Goal: Check status

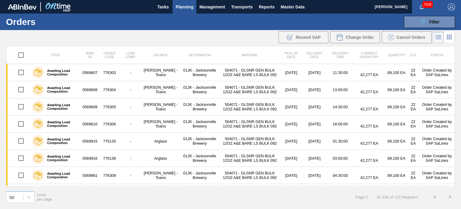
scroll to position [666, 0]
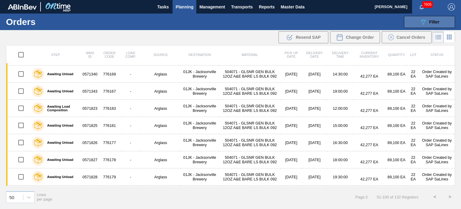
click at [434, 20] on span "Filter" at bounding box center [434, 22] width 10 height 5
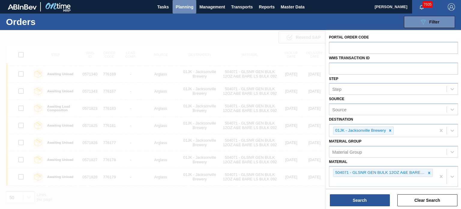
click at [191, 7] on span "Planning" at bounding box center [185, 6] width 18 height 7
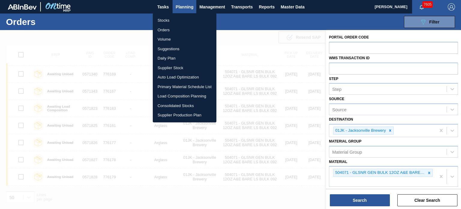
click at [355, 48] on div at bounding box center [230, 104] width 461 height 209
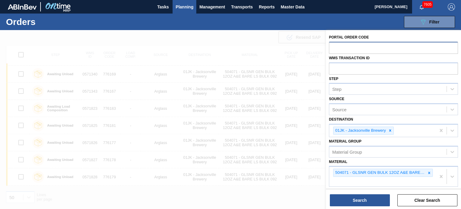
click at [351, 52] on input "text" at bounding box center [393, 47] width 129 height 11
paste input "762654"
type input "762654"
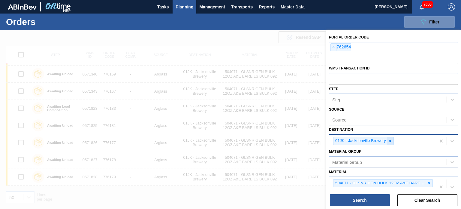
click at [392, 140] on icon at bounding box center [390, 141] width 4 height 4
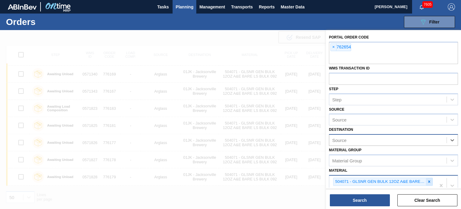
click at [429, 179] on icon at bounding box center [429, 181] width 4 height 4
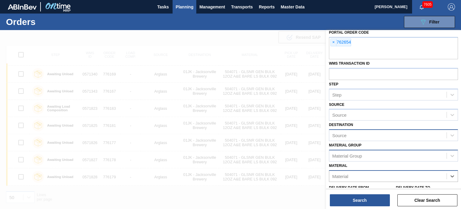
scroll to position [53, 0]
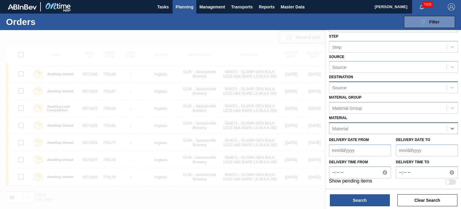
click at [364, 192] on div "Search Clear Search" at bounding box center [393, 196] width 135 height 17
click at [360, 195] on button "Search" at bounding box center [360, 200] width 60 height 12
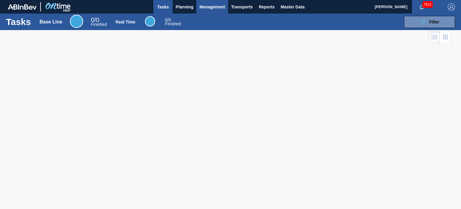
click at [197, 7] on button "Management" at bounding box center [212, 7] width 32 height 14
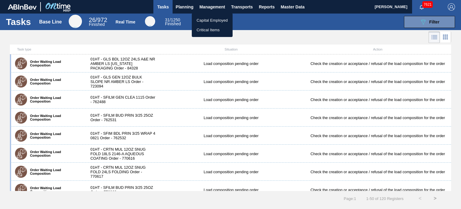
click at [186, 7] on div at bounding box center [230, 104] width 461 height 209
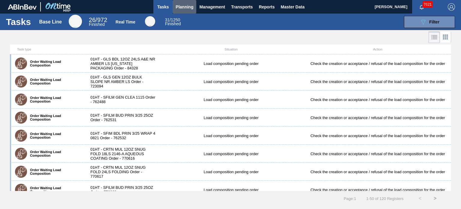
click at [186, 7] on span "Planning" at bounding box center [185, 6] width 18 height 7
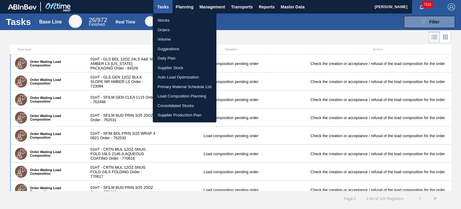
click at [179, 30] on li "Orders" at bounding box center [185, 30] width 64 height 10
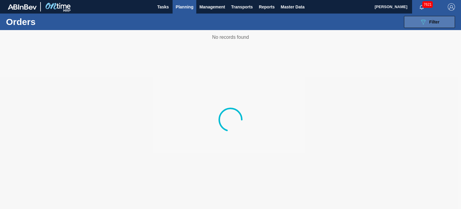
click at [423, 21] on icon "089F7B8B-B2A5-4AFE-B5C0-19BA573D28AC" at bounding box center [423, 21] width 7 height 7
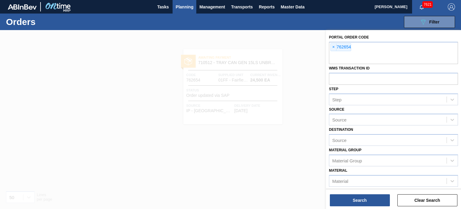
click at [297, 114] on div at bounding box center [230, 134] width 461 height 209
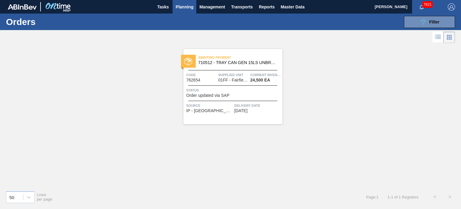
click at [236, 89] on span "Status" at bounding box center [233, 90] width 95 height 6
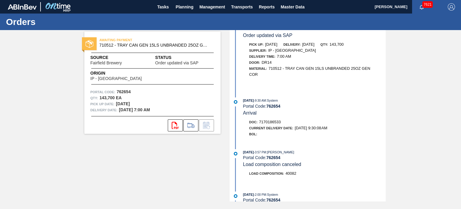
scroll to position [59, 0]
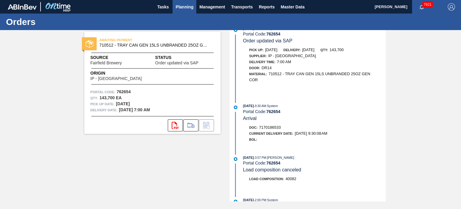
click at [191, 10] on span "Planning" at bounding box center [185, 6] width 18 height 7
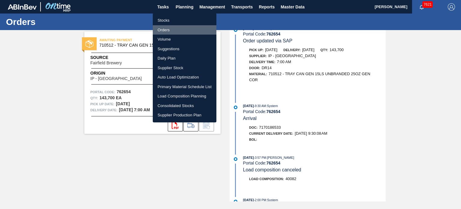
click at [166, 33] on li "Orders" at bounding box center [185, 30] width 64 height 10
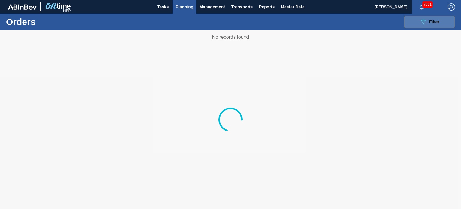
click at [422, 21] on icon "089F7B8B-B2A5-4AFE-B5C0-19BA573D28AC" at bounding box center [423, 21] width 7 height 7
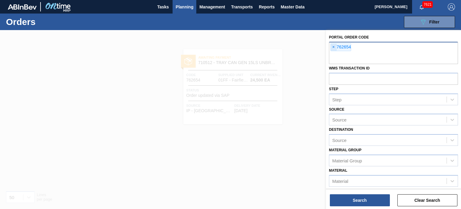
click at [335, 48] on span "×" at bounding box center [334, 47] width 6 height 7
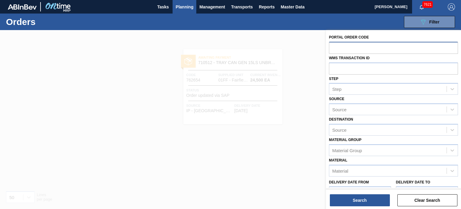
paste input "681761"
type input "681761"
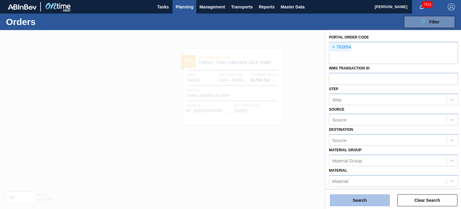
click at [353, 199] on button "Search" at bounding box center [360, 200] width 60 height 12
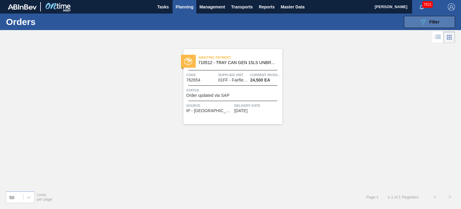
click at [419, 27] on button "089F7B8B-B2A5-4AFE-B5C0-19BA573D28AC Filter" at bounding box center [429, 22] width 51 height 12
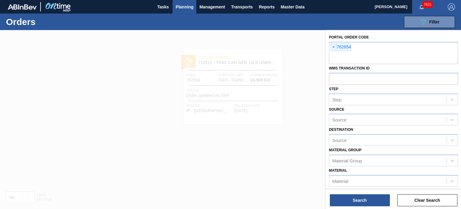
click at [351, 55] on input "text" at bounding box center [393, 58] width 129 height 11
paste input "681761"
type input "681761"
click at [332, 45] on span "×" at bounding box center [334, 47] width 6 height 7
click at [348, 199] on button "Search" at bounding box center [360, 200] width 60 height 12
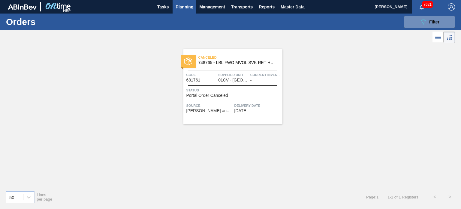
click at [240, 62] on span "748765 - LBL FWO MVOL SVK RET HW PAPER 0821 #3 BE" at bounding box center [237, 62] width 79 height 5
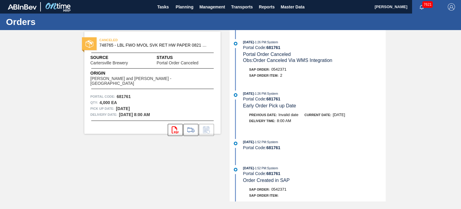
click at [325, 166] on div "[DATE] 1:26 PM : System Portal Code: 681761 Portal Order Canceled Obs: Order Ca…" at bounding box center [308, 115] width 155 height 171
click at [189, 10] on span "Planning" at bounding box center [185, 6] width 18 height 7
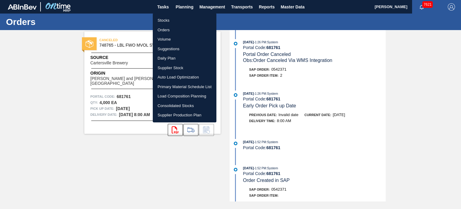
click at [175, 32] on li "Orders" at bounding box center [185, 30] width 64 height 10
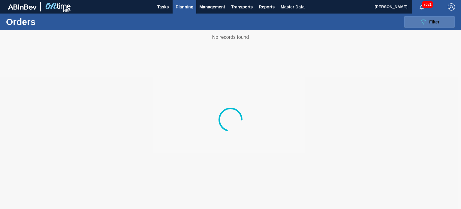
click at [423, 21] on icon "089F7B8B-B2A5-4AFE-B5C0-19BA573D28AC" at bounding box center [423, 21] width 7 height 7
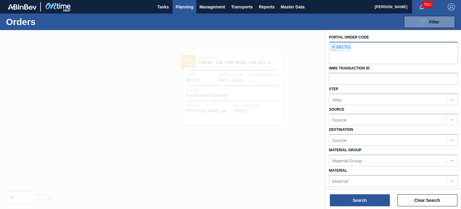
click at [334, 45] on span "×" at bounding box center [334, 47] width 6 height 7
paste input "762396"
type input "762396"
click at [332, 45] on span "×" at bounding box center [334, 47] width 6 height 7
click at [350, 189] on div "Search Clear Search" at bounding box center [393, 196] width 135 height 17
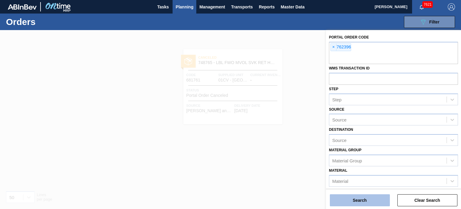
click at [350, 194] on button "Search" at bounding box center [360, 200] width 60 height 12
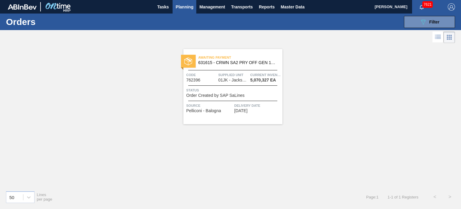
click at [255, 71] on div "Awaiting Payment 631615 - CRWN SA2 PRY OFF GEN 1122 26MM TFS TIN P Code 762396 …" at bounding box center [232, 86] width 99 height 75
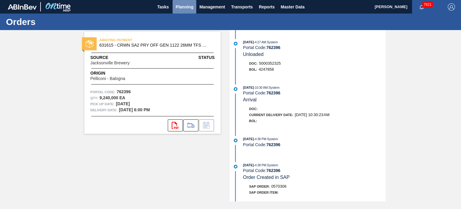
click at [188, 7] on span "Planning" at bounding box center [185, 6] width 18 height 7
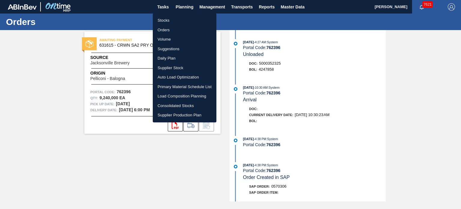
click at [171, 27] on li "Orders" at bounding box center [185, 30] width 64 height 10
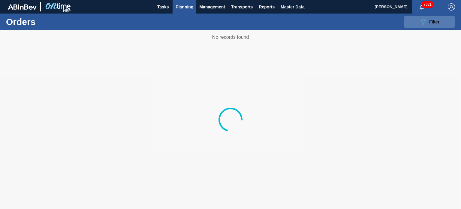
click at [421, 22] on icon "089F7B8B-B2A5-4AFE-B5C0-19BA573D28AC" at bounding box center [423, 21] width 7 height 7
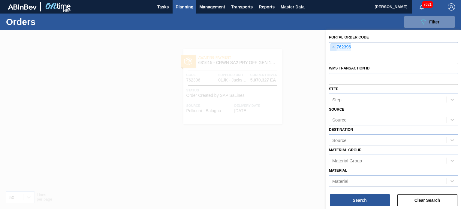
click at [335, 47] on span "×" at bounding box center [334, 47] width 6 height 7
type input "776169"
click at [335, 47] on span "×" at bounding box center [334, 47] width 6 height 7
click at [349, 200] on button "Search" at bounding box center [360, 200] width 60 height 12
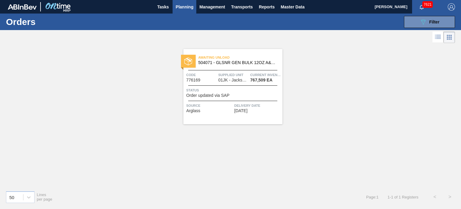
click at [233, 58] on span "Awaiting Unload" at bounding box center [240, 57] width 84 height 6
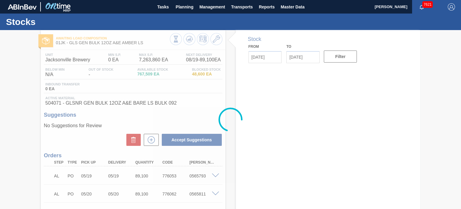
type input "[DATE]"
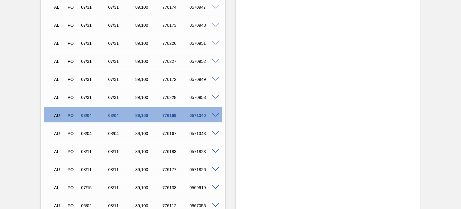
scroll to position [1587, 0]
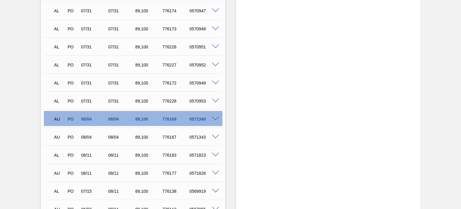
click at [215, 117] on span at bounding box center [215, 118] width 7 height 5
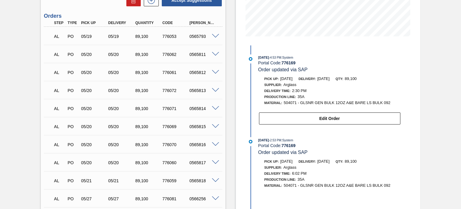
scroll to position [138, 0]
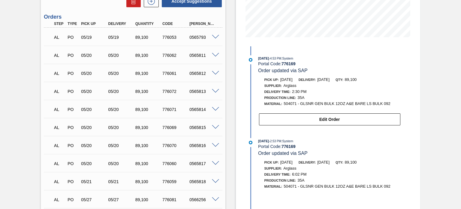
click at [216, 36] on span at bounding box center [215, 37] width 7 height 5
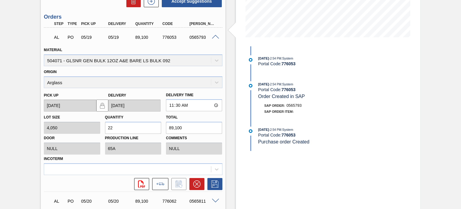
click at [323, 125] on div "[DATE] 2:54 PM : System Portal Code: 776053 [DATE] 2:54 PM : System Portal Code…" at bounding box center [323, 98] width 155 height 105
click at [216, 36] on span at bounding box center [215, 37] width 7 height 5
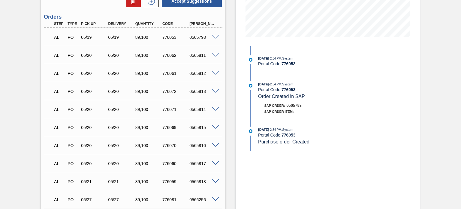
click at [212, 53] on span at bounding box center [215, 55] width 7 height 5
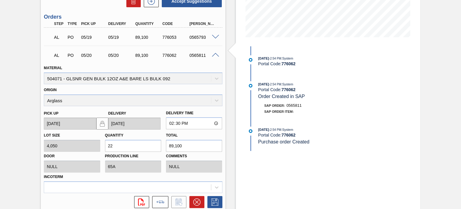
click at [215, 53] on span at bounding box center [215, 55] width 7 height 5
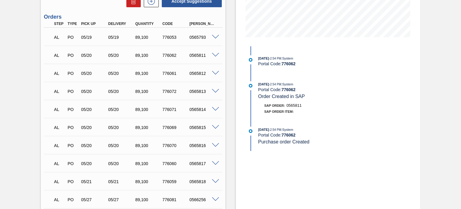
click at [215, 74] on span at bounding box center [215, 73] width 7 height 5
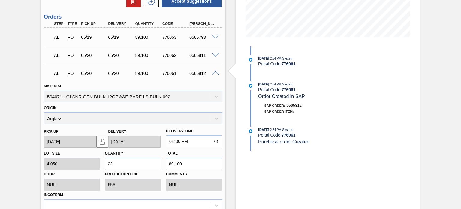
click at [215, 74] on span at bounding box center [215, 73] width 7 height 5
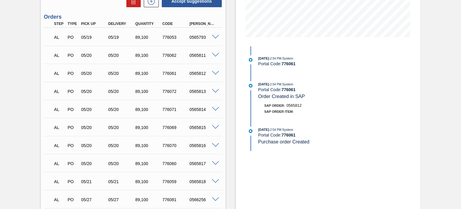
click at [215, 107] on span at bounding box center [215, 109] width 7 height 5
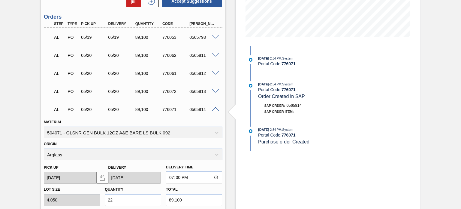
click at [215, 107] on span at bounding box center [215, 109] width 7 height 5
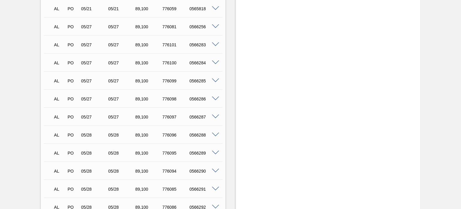
scroll to position [318, 0]
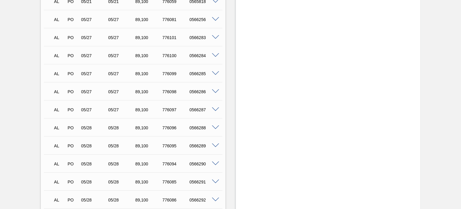
click at [212, 127] on span at bounding box center [215, 127] width 7 height 5
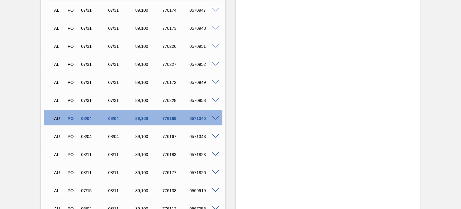
scroll to position [1726, 0]
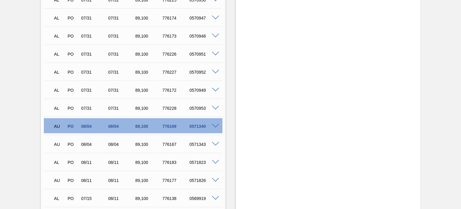
click at [216, 106] on span at bounding box center [215, 108] width 7 height 5
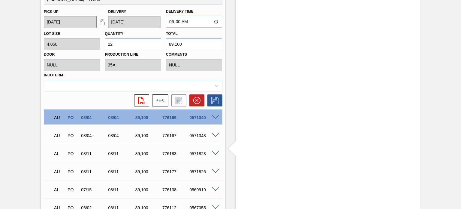
scroll to position [1756, 0]
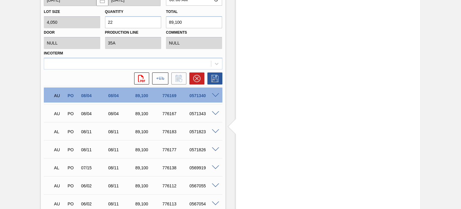
click at [213, 115] on div "0571343" at bounding box center [203, 113] width 30 height 5
click at [214, 113] on span at bounding box center [215, 113] width 7 height 5
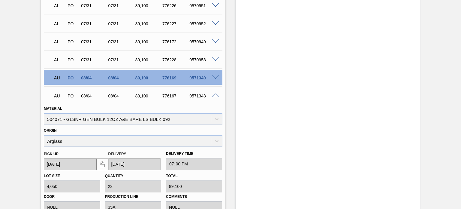
scroll to position [1628, 0]
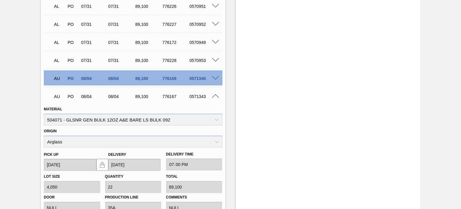
click at [215, 77] on span at bounding box center [215, 78] width 7 height 5
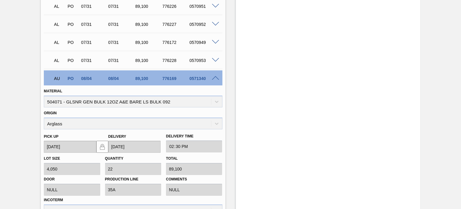
click at [215, 79] on span at bounding box center [215, 78] width 7 height 5
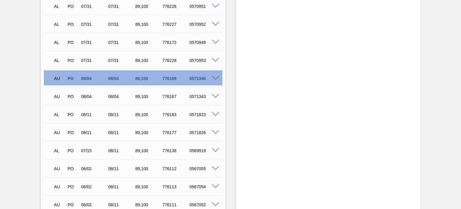
click at [214, 93] on div at bounding box center [216, 95] width 12 height 5
click at [216, 97] on span at bounding box center [215, 96] width 7 height 5
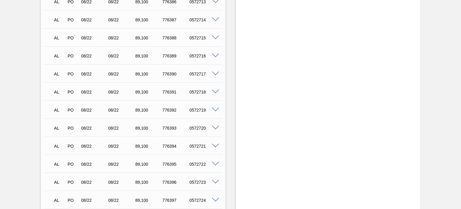
scroll to position [2261, 0]
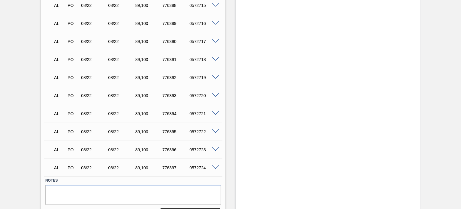
click at [216, 165] on span at bounding box center [215, 167] width 7 height 5
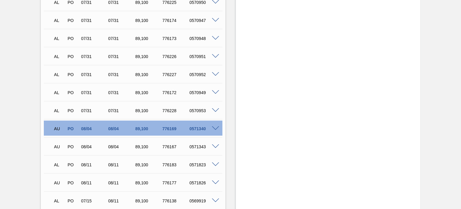
scroll to position [1578, 0]
drag, startPoint x: 460, startPoint y: 140, endPoint x: 461, endPoint y: 65, distance: 75.0
click at [461, 65] on main "Tasks Planning Management Transports Reports Master Data [PERSON_NAME] 7621 Mar…" at bounding box center [230, 104] width 461 height 209
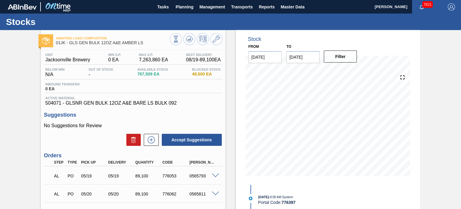
scroll to position [1602, 0]
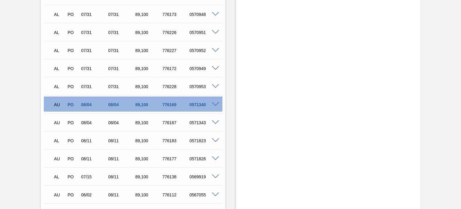
click at [214, 88] on span at bounding box center [215, 86] width 7 height 5
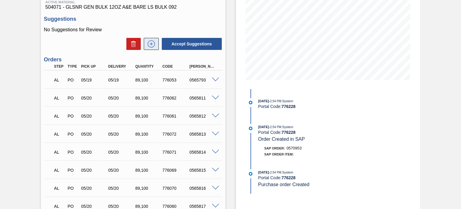
scroll to position [95, 0]
click at [303, 147] on div "SAP Order: 0570953" at bounding box center [329, 148] width 143 height 6
click at [300, 150] on span "0570953" at bounding box center [293, 148] width 15 height 5
copy span "0570953"
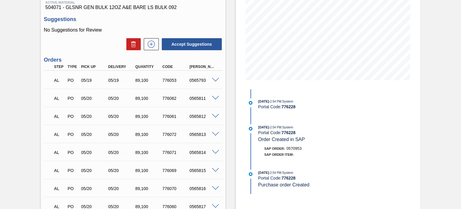
click at [312, 155] on div "SAP Order Item:" at bounding box center [329, 154] width 143 height 6
click at [299, 150] on span "0570953" at bounding box center [293, 148] width 15 height 5
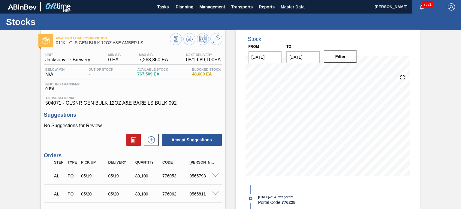
click at [186, 11] on button "Planning" at bounding box center [185, 7] width 24 height 14
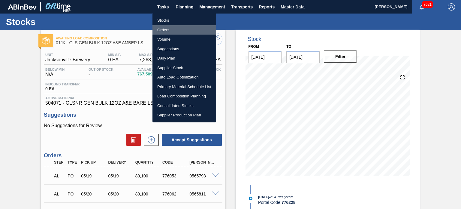
click at [169, 32] on li "Orders" at bounding box center [184, 30] width 64 height 10
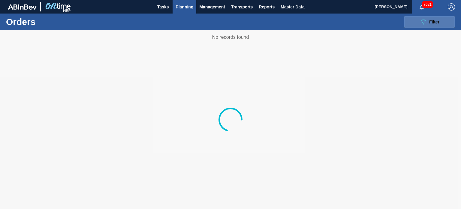
click at [435, 24] on div "089F7B8B-B2A5-4AFE-B5C0-19BA573D28AC Filter" at bounding box center [430, 21] width 20 height 7
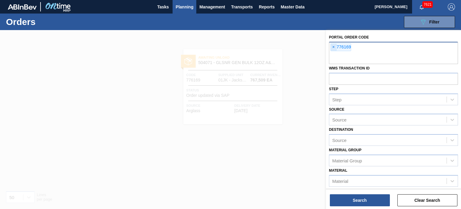
click at [332, 48] on span "×" at bounding box center [334, 47] width 6 height 7
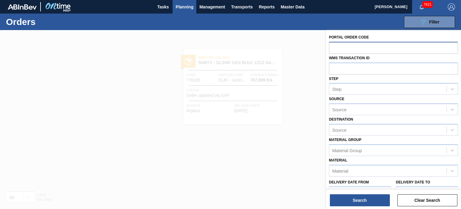
paste input "756594"
type input "756594"
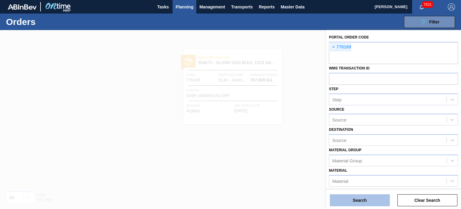
click at [359, 194] on button "Search" at bounding box center [360, 200] width 60 height 12
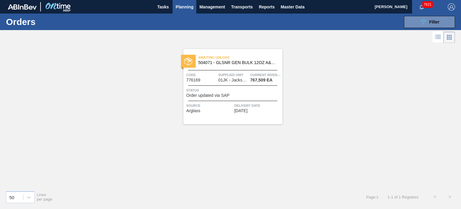
click at [211, 72] on span "Code" at bounding box center [201, 75] width 31 height 6
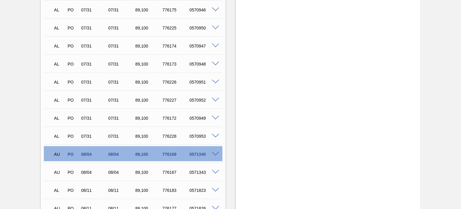
scroll to position [1542, 0]
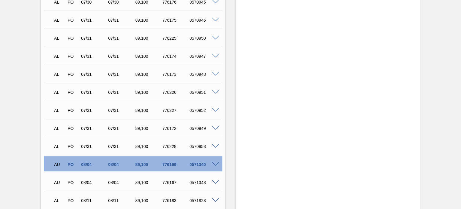
click at [214, 163] on span at bounding box center [215, 164] width 7 height 5
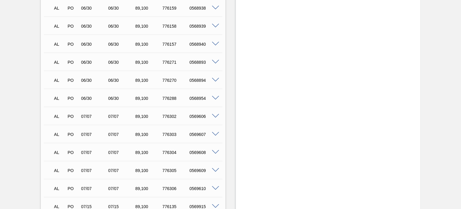
scroll to position [767, 0]
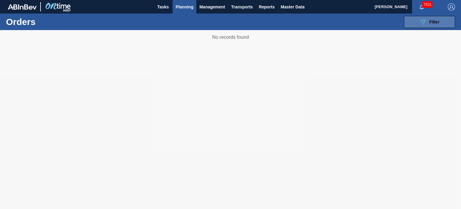
click at [431, 24] on span "Filter" at bounding box center [434, 22] width 10 height 5
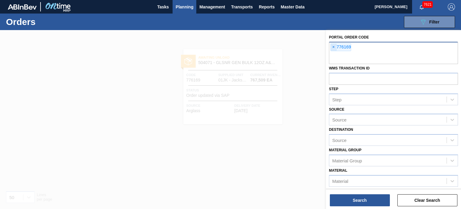
click at [334, 47] on span "×" at bounding box center [334, 47] width 6 height 7
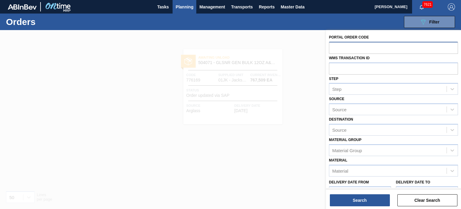
paste input "756594"
type input "756594"
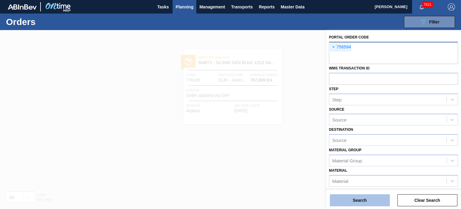
drag, startPoint x: 359, startPoint y: 198, endPoint x: 346, endPoint y: 200, distance: 13.3
click at [346, 200] on button "Search" at bounding box center [360, 200] width 60 height 12
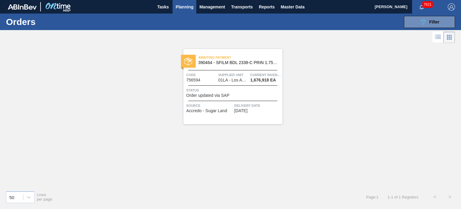
click at [226, 67] on div "Awaiting Payment 390464 - SFILM BDL 2338-C PRIN 1.75M 0924 25OZ 26 Code 756594 …" at bounding box center [232, 86] width 99 height 75
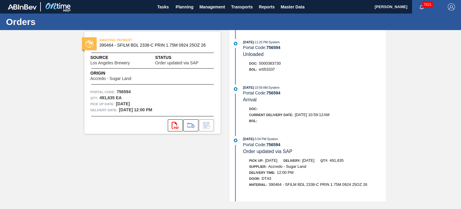
click at [264, 116] on span "Current Delivery Date:" at bounding box center [271, 115] width 44 height 4
click at [186, 10] on span "Planning" at bounding box center [185, 6] width 18 height 7
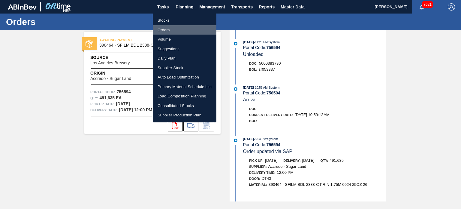
click at [168, 29] on li "Orders" at bounding box center [185, 30] width 64 height 10
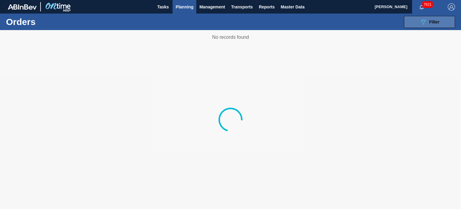
click at [435, 25] on div "089F7B8B-B2A5-4AFE-B5C0-19BA573D28AC Filter" at bounding box center [430, 21] width 20 height 7
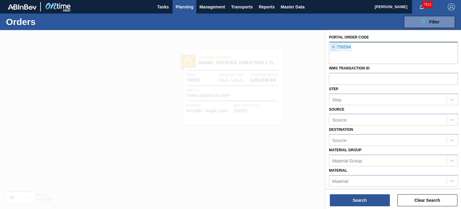
click at [332, 45] on span "×" at bounding box center [334, 47] width 6 height 7
paste input "756593"
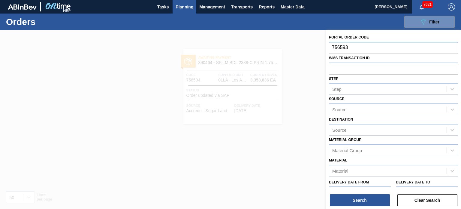
type input "756593"
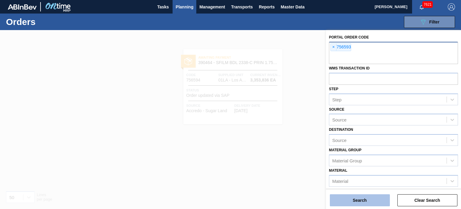
click at [350, 204] on button "Search" at bounding box center [360, 200] width 60 height 12
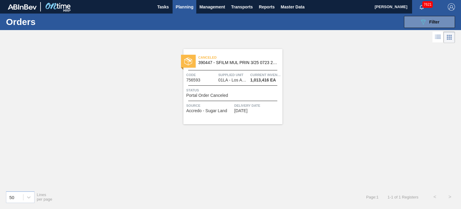
click at [226, 68] on div "Canceled 390447 - SFILM MUL PRIN 3/25 0723 267 ABISTW 10/2 Code 756593 Supplied…" at bounding box center [232, 86] width 99 height 75
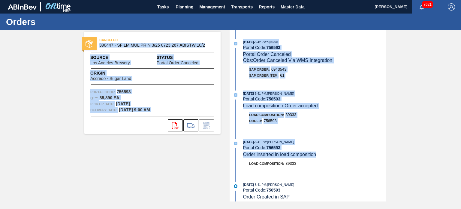
drag, startPoint x: 320, startPoint y: 159, endPoint x: 92, endPoint y: 22, distance: 266.4
click at [92, 22] on div "Orders CANCELED 390447 - SFILM MUL PRIN 3/25 0723 267 ABISTW 10/2 Source [GEOGR…" at bounding box center [230, 111] width 461 height 195
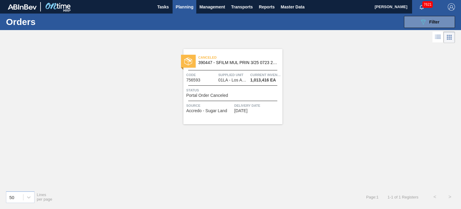
click at [190, 8] on span "Planning" at bounding box center [185, 6] width 18 height 7
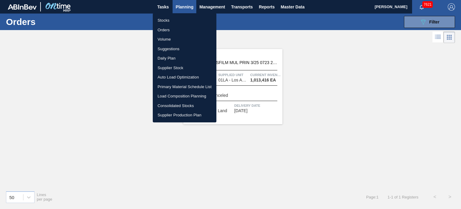
click at [172, 32] on li "Orders" at bounding box center [185, 30] width 64 height 10
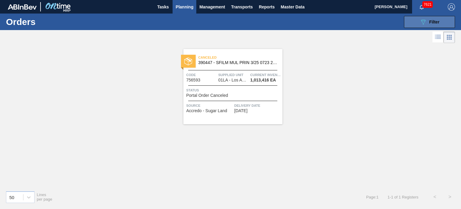
click at [425, 20] on icon at bounding box center [423, 22] width 5 height 5
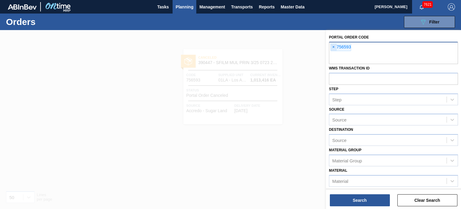
click at [333, 45] on span "×" at bounding box center [334, 47] width 6 height 7
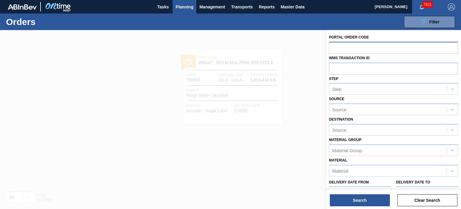
paste input "756599"
type input "756599"
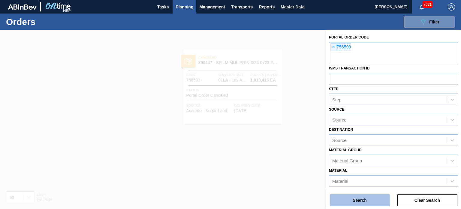
click at [344, 202] on button "Search" at bounding box center [360, 200] width 60 height 12
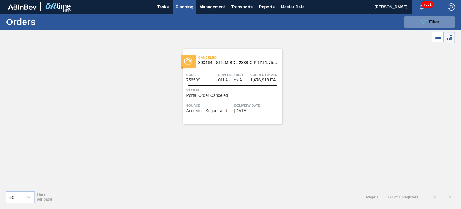
click at [224, 65] on div "Canceled 390464 - SFILM BDL 2338-C PRIN 1.75M 0924 25OZ 26" at bounding box center [232, 60] width 99 height 14
click at [414, 24] on button "089F7B8B-B2A5-4AFE-B5C0-19BA573D28AC Filter" at bounding box center [429, 22] width 51 height 12
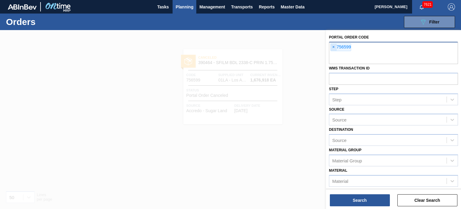
click at [334, 49] on span "×" at bounding box center [334, 47] width 6 height 7
paste input "759410"
type input "759410"
click at [354, 199] on button "Search" at bounding box center [360, 200] width 60 height 12
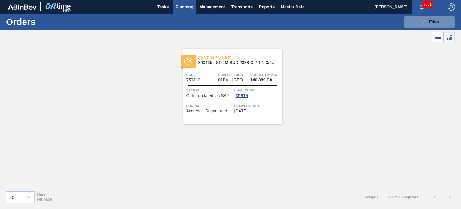
click at [214, 62] on span "390435 - SFILM BUD 2338-C PRIN 3/25 0922 25OZ 267" at bounding box center [237, 62] width 79 height 5
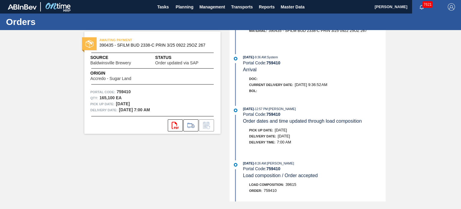
scroll to position [96, 0]
click at [182, 5] on span "Planning" at bounding box center [185, 6] width 18 height 7
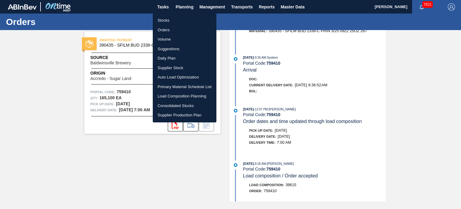
click at [170, 30] on li "Orders" at bounding box center [185, 30] width 64 height 10
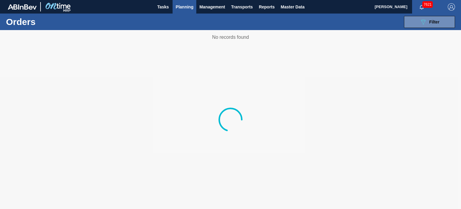
click at [420, 28] on div "089F7B8B-B2A5-4AFE-B5C0-19BA573D28AC Filter Portal Order Code × 759410 WMS Tran…" at bounding box center [275, 22] width 366 height 18
click at [421, 24] on icon "089F7B8B-B2A5-4AFE-B5C0-19BA573D28AC" at bounding box center [423, 21] width 7 height 7
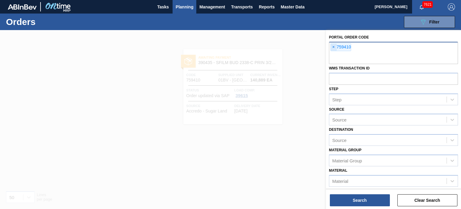
click at [334, 49] on span "×" at bounding box center [334, 47] width 6 height 7
paste input "762109"
type input "762109"
click at [353, 200] on button "Search" at bounding box center [360, 200] width 60 height 12
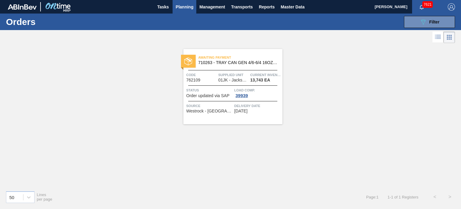
click at [236, 62] on span "710263 - TRAY CAN GEN 4/6-6/4 16OZ GEN KRFT 1986-" at bounding box center [237, 62] width 79 height 5
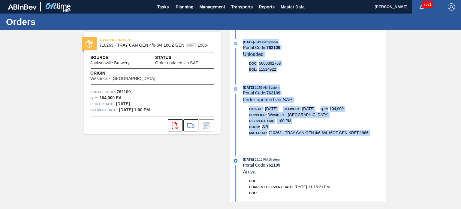
drag, startPoint x: 370, startPoint y: 134, endPoint x: 240, endPoint y: 44, distance: 158.2
click at [240, 44] on div "[DATE] 3:49 AM : System Portal Code: 762109 Unloaded Doc: 5000362768 BOL: 11514…" at bounding box center [308, 115] width 155 height 171
click at [280, 89] on span ": System" at bounding box center [274, 88] width 12 height 4
